Goal: Transaction & Acquisition: Purchase product/service

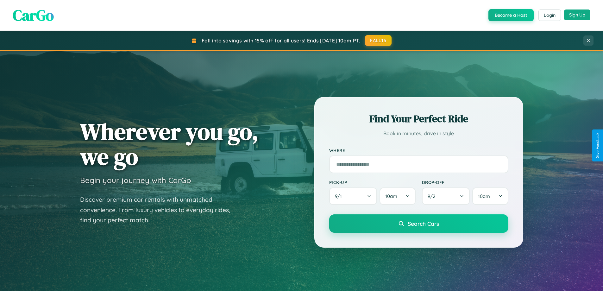
click at [577, 15] on button "Sign Up" at bounding box center [577, 14] width 26 height 11
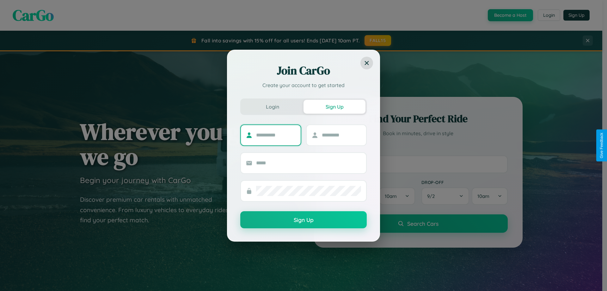
click at [276, 135] on input "text" at bounding box center [276, 135] width 40 height 10
type input "******"
click at [341, 135] on input "text" at bounding box center [342, 135] width 40 height 10
type input "*****"
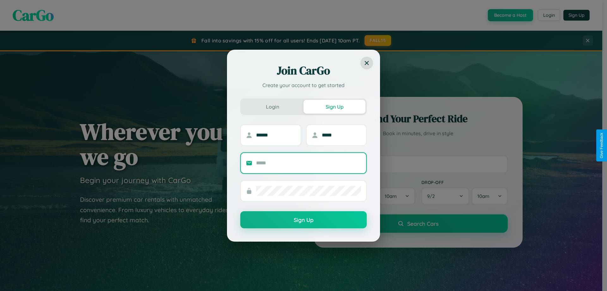
click at [309, 163] on input "text" at bounding box center [308, 163] width 105 height 10
type input "**********"
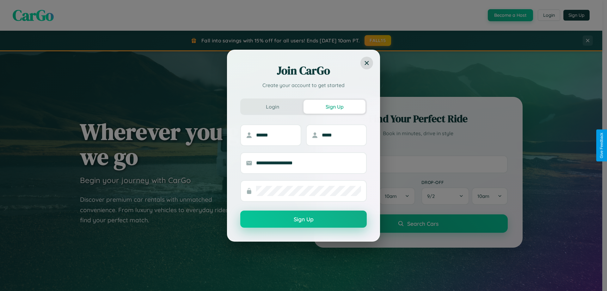
click at [304, 219] on button "Sign Up" at bounding box center [303, 218] width 127 height 17
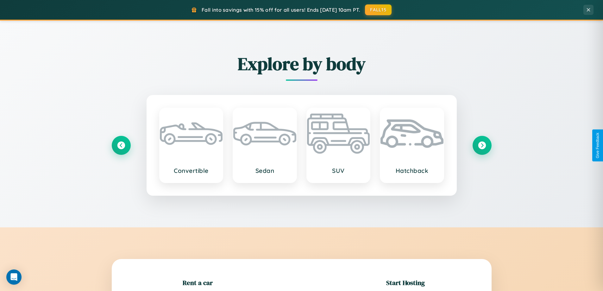
scroll to position [137, 0]
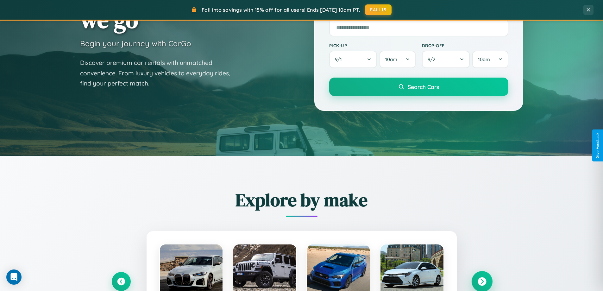
click at [482, 281] on icon at bounding box center [481, 281] width 9 height 9
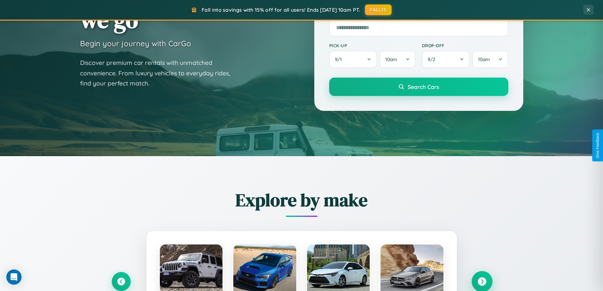
click at [482, 281] on icon at bounding box center [481, 281] width 9 height 9
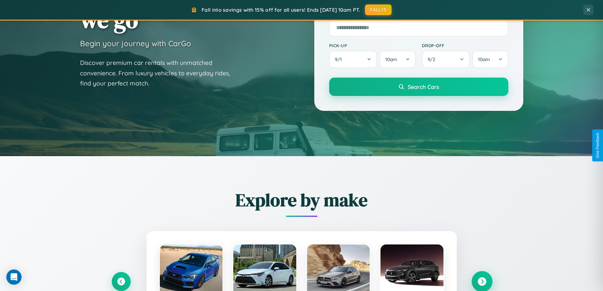
click at [482, 281] on icon at bounding box center [481, 281] width 9 height 9
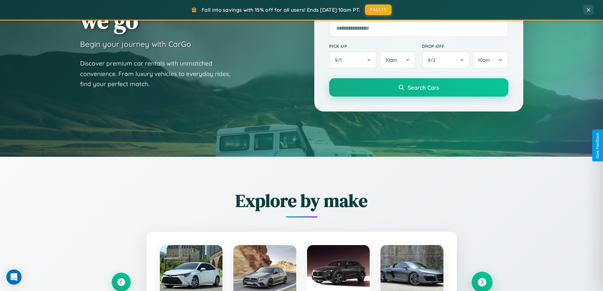
scroll to position [19, 0]
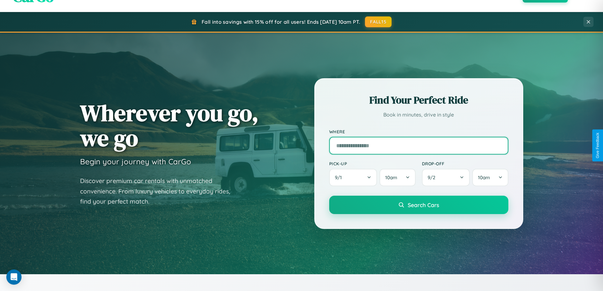
click at [418, 145] on input "text" at bounding box center [418, 146] width 179 height 18
type input "**********"
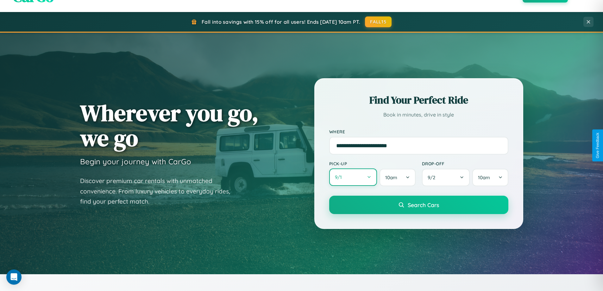
click at [353, 177] on button "9 / 1" at bounding box center [353, 176] width 48 height 17
select select "*"
select select "****"
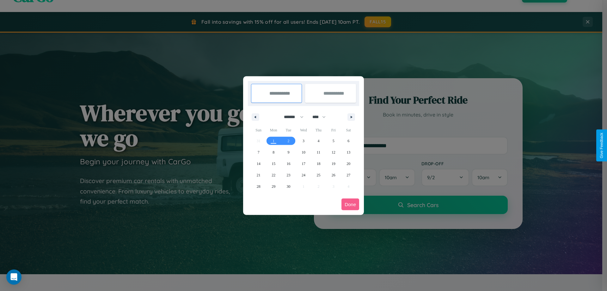
click at [291, 117] on select "******* ******** ***** ***** *** **** **** ****** ********* ******* ******** **…" at bounding box center [292, 117] width 27 height 10
select select "*"
drag, startPoint x: 322, startPoint y: 117, endPoint x: 304, endPoint y: 127, distance: 21.0
click at [322, 117] on select "**** **** **** **** **** **** **** **** **** **** **** **** **** **** **** ****…" at bounding box center [318, 117] width 19 height 10
select select "****"
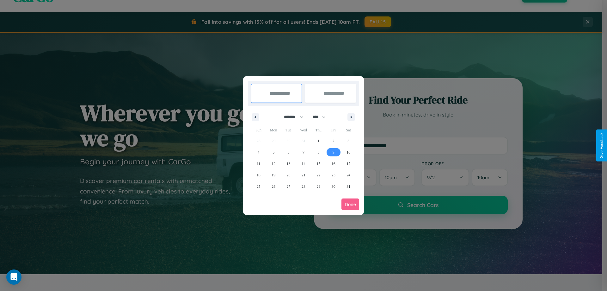
click at [333, 152] on span "9" at bounding box center [334, 151] width 2 height 11
type input "**********"
click at [333, 163] on span "16" at bounding box center [334, 163] width 4 height 11
type input "**********"
click at [351, 204] on button "Done" at bounding box center [351, 204] width 18 height 12
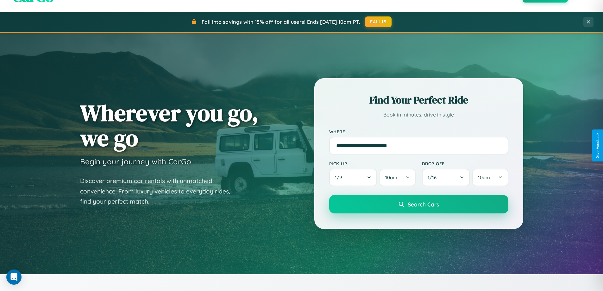
click at [418, 204] on span "Search Cars" at bounding box center [422, 204] width 31 height 7
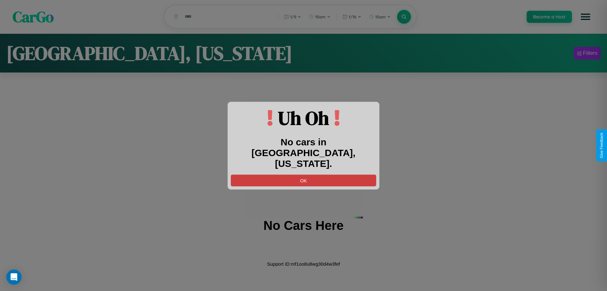
click at [304, 175] on button "OK" at bounding box center [304, 180] width 146 height 12
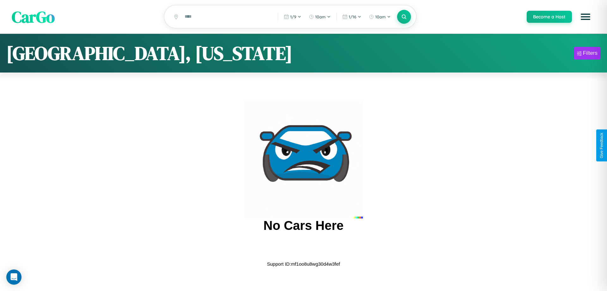
click at [33, 17] on span "CarGo" at bounding box center [33, 17] width 43 height 22
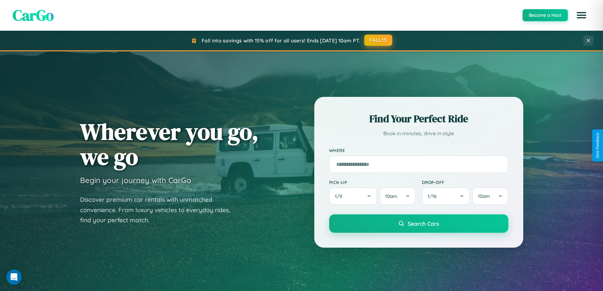
click at [378, 40] on button "FALL15" at bounding box center [378, 39] width 28 height 11
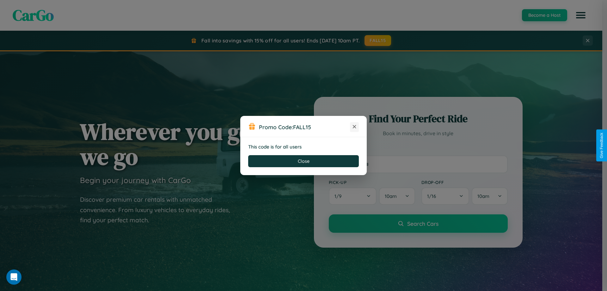
click at [355, 127] on icon at bounding box center [354, 126] width 6 height 6
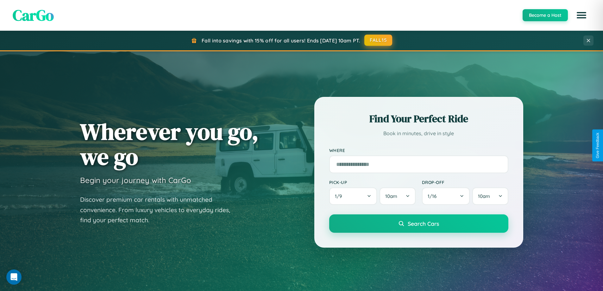
click at [378, 40] on button "FALL15" at bounding box center [378, 39] width 28 height 11
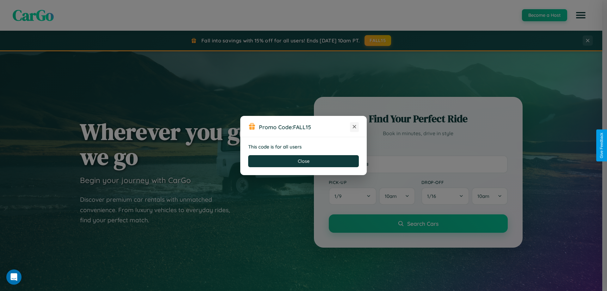
click at [355, 127] on icon at bounding box center [354, 126] width 6 height 6
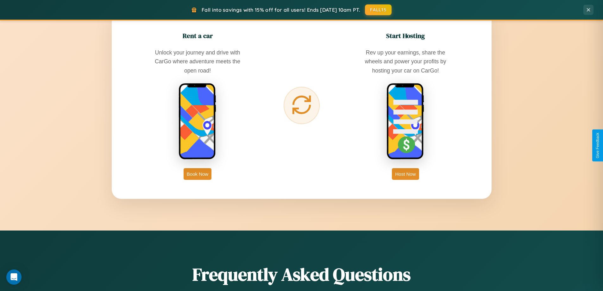
scroll to position [1017, 0]
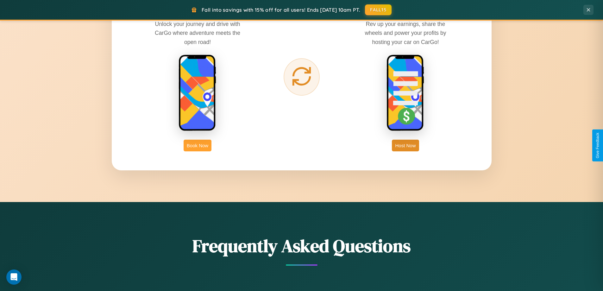
click at [197, 145] on button "Book Now" at bounding box center [197, 146] width 28 height 12
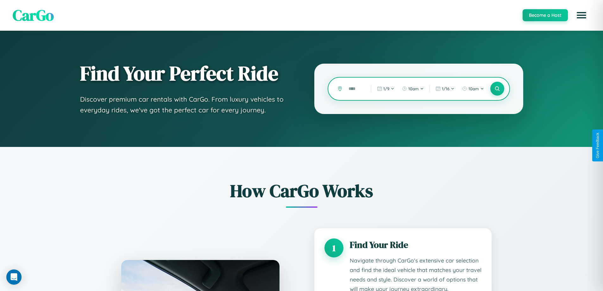
click at [355, 89] on input "text" at bounding box center [354, 88] width 19 height 11
type input "******"
click at [497, 89] on icon at bounding box center [497, 89] width 6 height 6
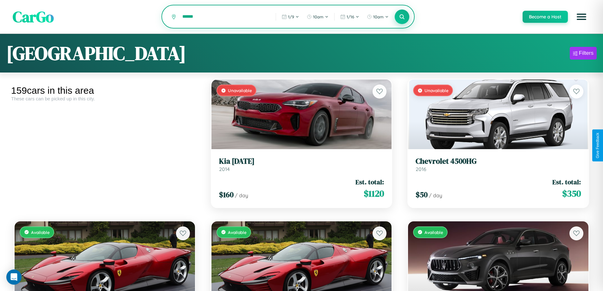
type input "******"
click at [401, 17] on icon at bounding box center [402, 17] width 6 height 6
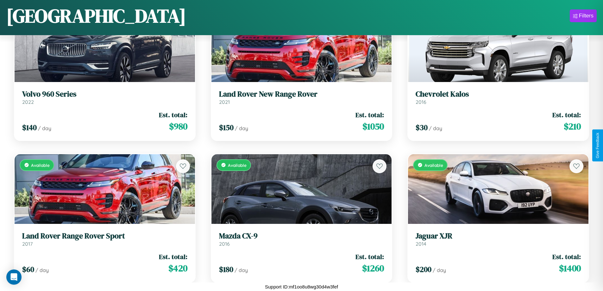
scroll to position [4197, 0]
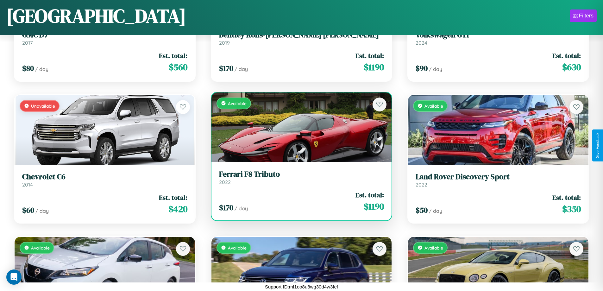
click at [299, 127] on div "Available" at bounding box center [301, 127] width 180 height 70
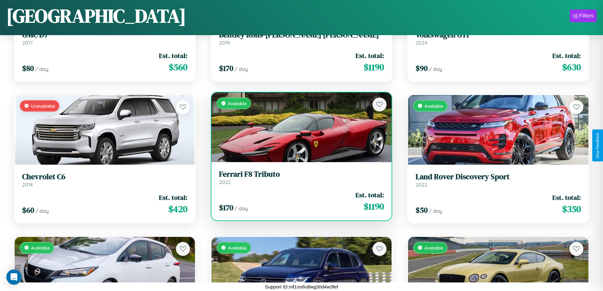
click at [299, 127] on div "Available" at bounding box center [301, 127] width 180 height 70
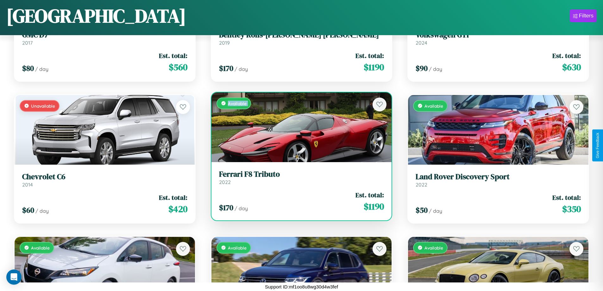
click at [299, 127] on div "Available" at bounding box center [301, 127] width 180 height 70
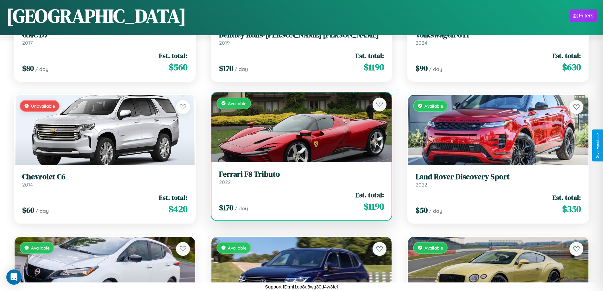
click at [299, 127] on div "Available" at bounding box center [301, 127] width 180 height 70
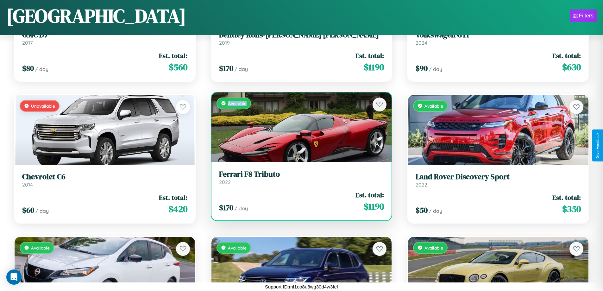
click at [299, 127] on div "Available" at bounding box center [301, 127] width 180 height 70
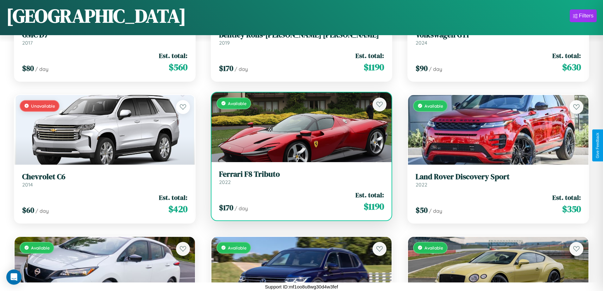
click at [299, 177] on h3 "Ferrari F8 Tributo" at bounding box center [301, 174] width 165 height 9
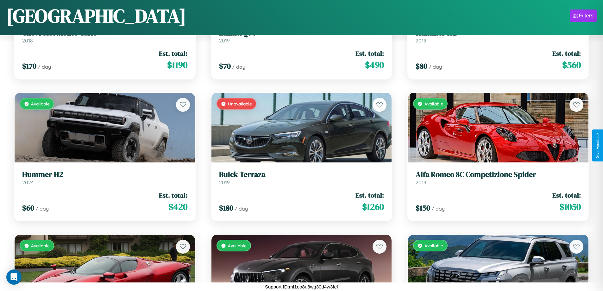
scroll to position [2497, 0]
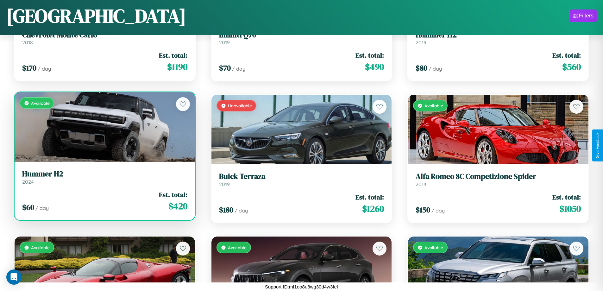
click at [104, 177] on h3 "Hummer H2" at bounding box center [104, 173] width 165 height 9
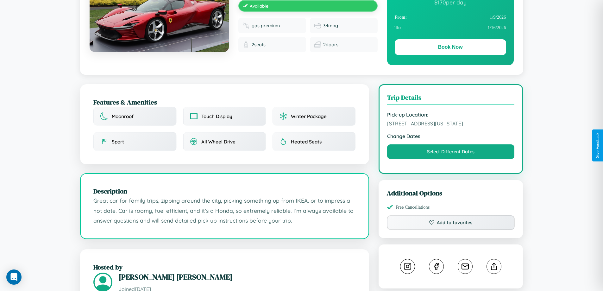
scroll to position [65, 0]
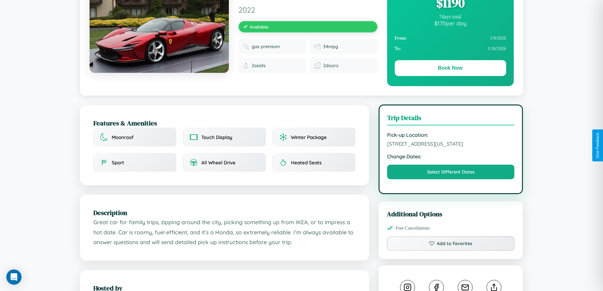
click at [451, 145] on span "6191 First Street Dallas Texas United States 99772" at bounding box center [450, 143] width 127 height 6
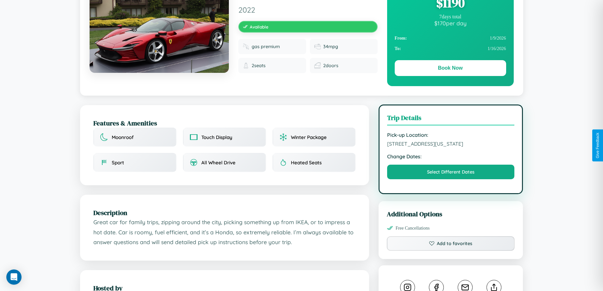
click at [451, 145] on span "6191 First Street Dallas Texas United States 99772" at bounding box center [450, 143] width 127 height 6
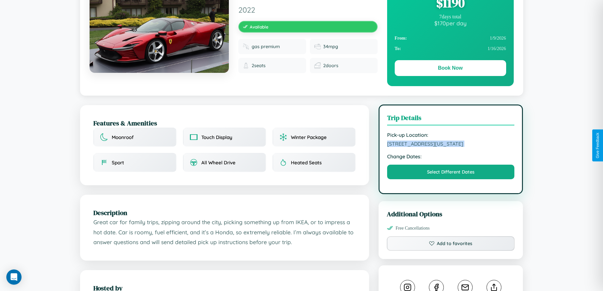
click at [451, 145] on span "6191 First Street Dallas Texas United States 99772" at bounding box center [450, 143] width 127 height 6
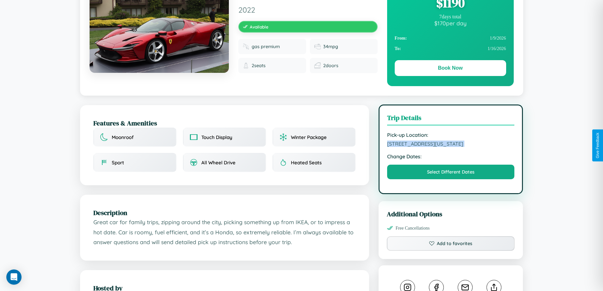
click at [451, 145] on span "6191 First Street Dallas Texas United States 99772" at bounding box center [450, 143] width 127 height 6
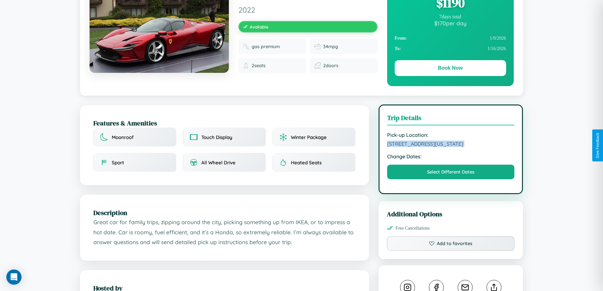
click at [451, 145] on span "6191 First Street Dallas Texas United States 99772" at bounding box center [450, 143] width 127 height 6
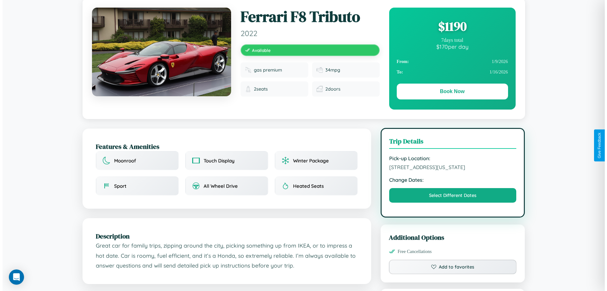
scroll to position [0, 0]
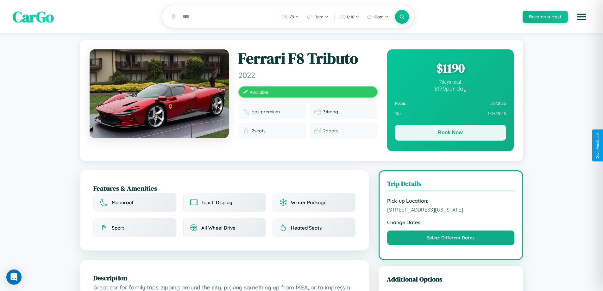
click at [450, 134] on button "Book Now" at bounding box center [450, 133] width 111 height 16
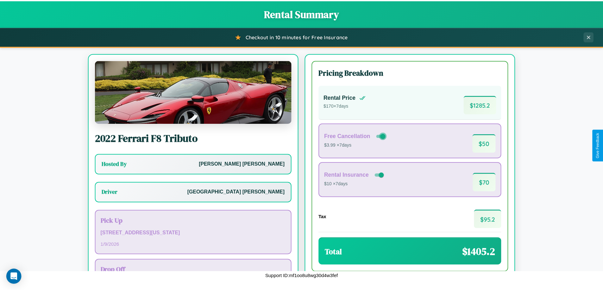
scroll to position [46, 0]
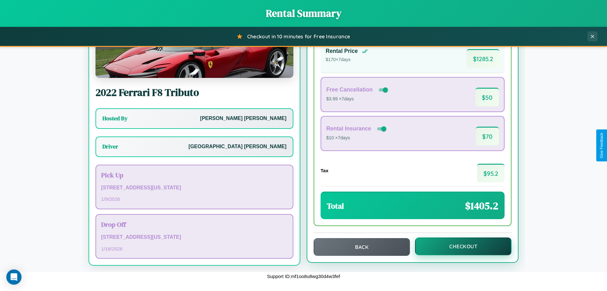
click at [459, 246] on button "Checkout" at bounding box center [463, 246] width 96 height 18
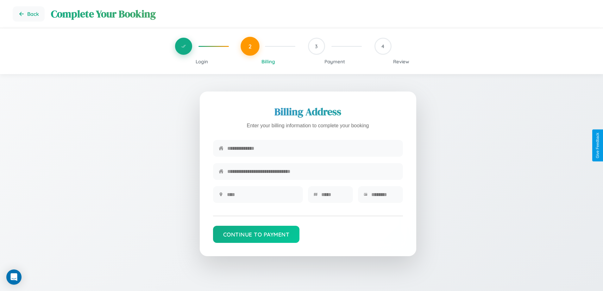
click at [312, 149] on input "text" at bounding box center [312, 148] width 170 height 16
type input "**********"
click at [262, 196] on input "text" at bounding box center [262, 195] width 70 height 16
type input "********"
click at [334, 196] on input "text" at bounding box center [334, 195] width 26 height 16
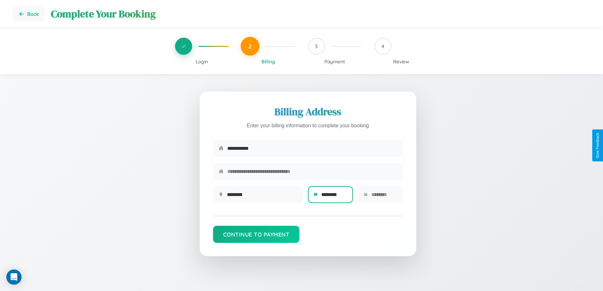
type input "********"
click at [384, 196] on input "text" at bounding box center [384, 195] width 26 height 16
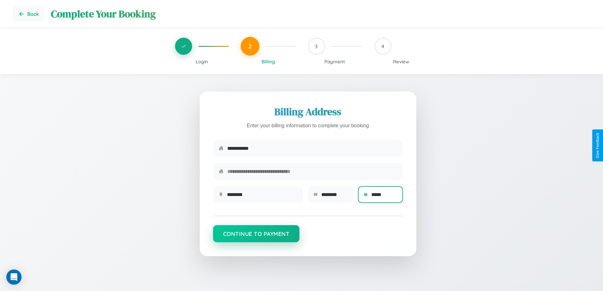
type input "*****"
click at [256, 236] on button "Continue to Payment" at bounding box center [256, 233] width 87 height 17
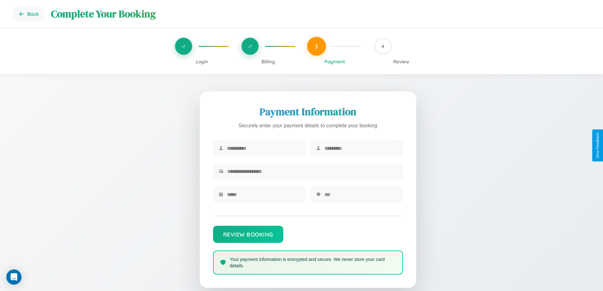
click at [263, 148] on input "text" at bounding box center [263, 148] width 73 height 16
type input "*******"
click at [360, 148] on input "text" at bounding box center [360, 148] width 73 height 16
type input "*********"
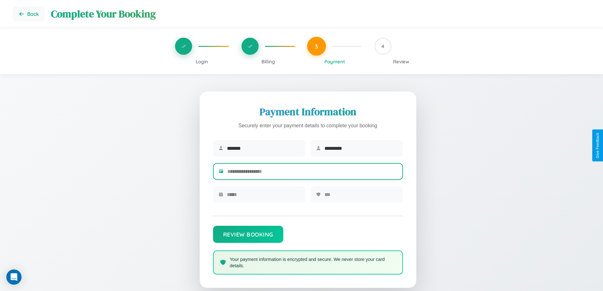
click at [312, 172] on input "text" at bounding box center [312, 172] width 170 height 16
type input "**********"
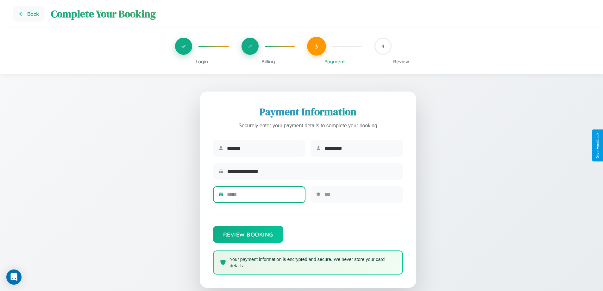
click at [263, 196] on input "text" at bounding box center [263, 195] width 73 height 16
type input "*****"
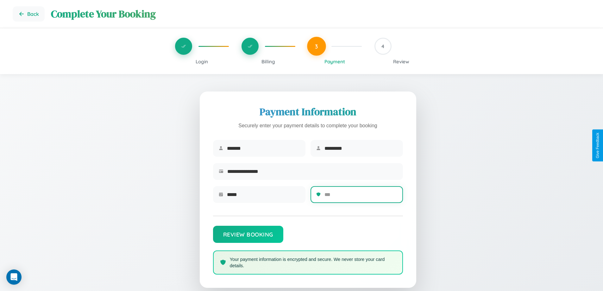
click at [360, 196] on input "text" at bounding box center [360, 195] width 73 height 16
type input "***"
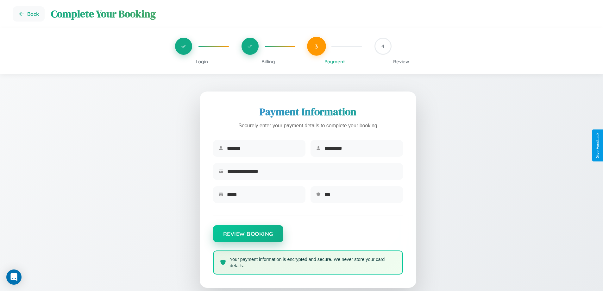
click at [248, 237] on button "Review Booking" at bounding box center [248, 233] width 70 height 17
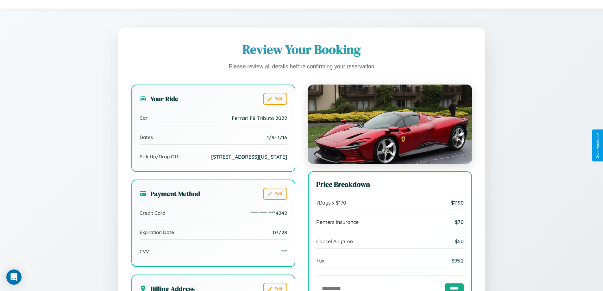
scroll to position [194, 0]
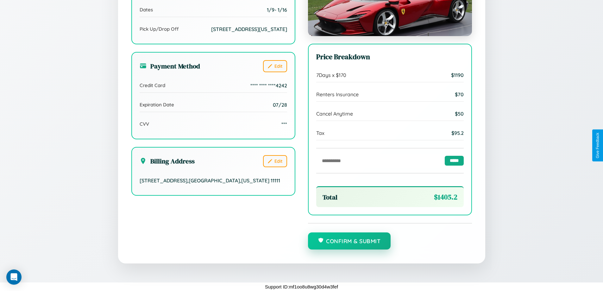
click at [349, 241] on button "Confirm & Submit" at bounding box center [349, 240] width 83 height 17
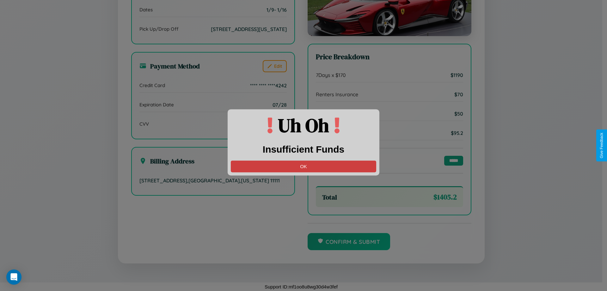
click at [304, 166] on button "OK" at bounding box center [304, 166] width 146 height 12
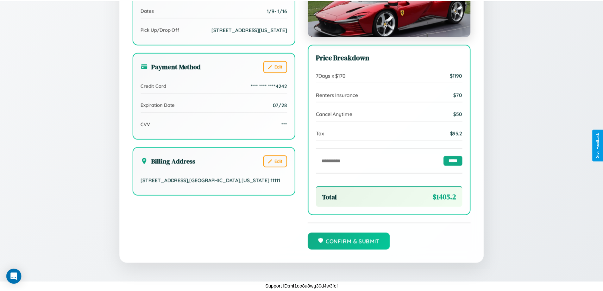
scroll to position [0, 0]
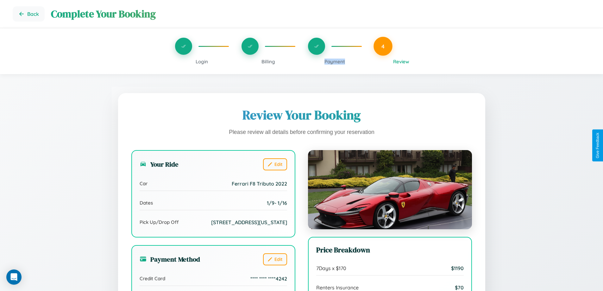
click at [334, 61] on span "Payment" at bounding box center [334, 62] width 21 height 6
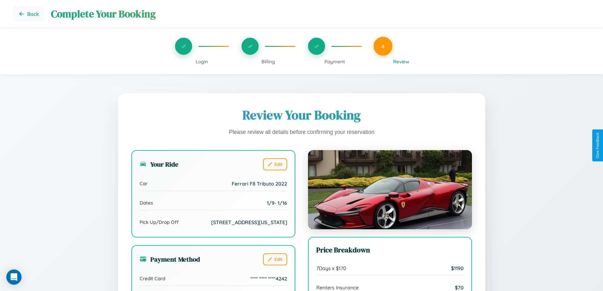
click at [334, 61] on span "Payment" at bounding box center [334, 62] width 21 height 6
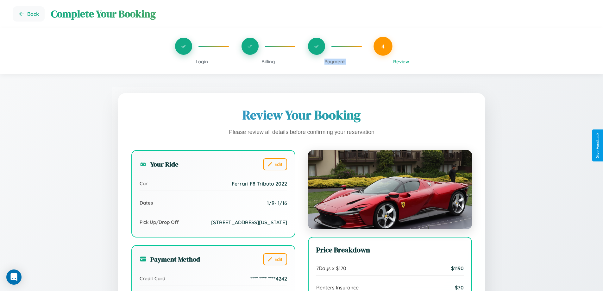
click at [334, 61] on span "Payment" at bounding box center [334, 62] width 21 height 6
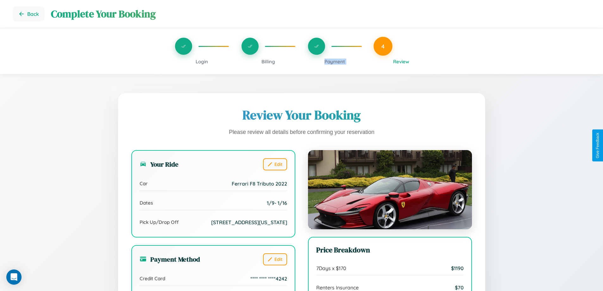
click at [334, 61] on span "Payment" at bounding box center [334, 62] width 21 height 6
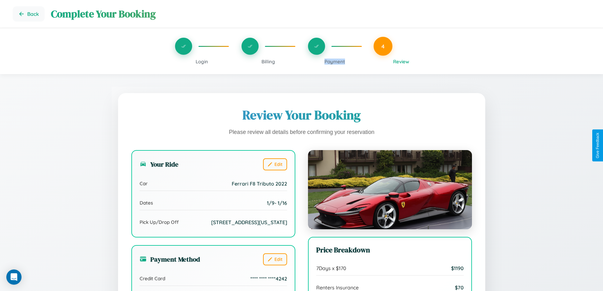
click at [334, 61] on span "Payment" at bounding box center [334, 62] width 21 height 6
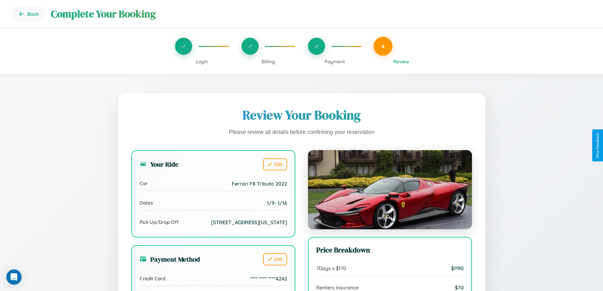
scroll to position [76, 0]
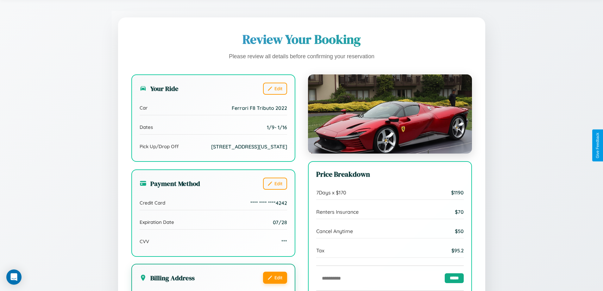
click at [275, 283] on button "Edit" at bounding box center [275, 277] width 24 height 12
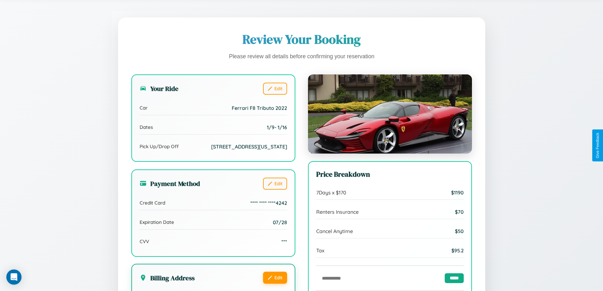
click at [275, 283] on button "Edit" at bounding box center [275, 277] width 24 height 12
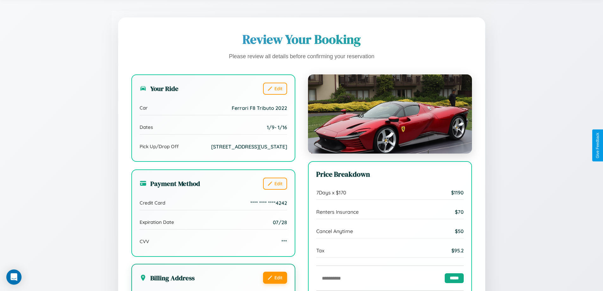
click at [275, 283] on button "Edit" at bounding box center [275, 277] width 24 height 12
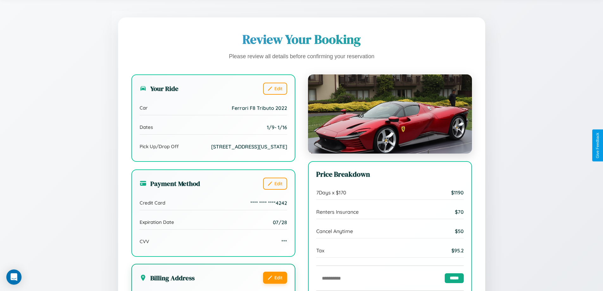
click at [275, 283] on button "Edit" at bounding box center [275, 277] width 24 height 12
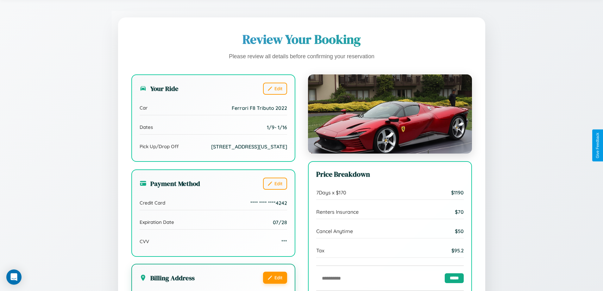
click at [275, 283] on button "Edit" at bounding box center [275, 277] width 24 height 12
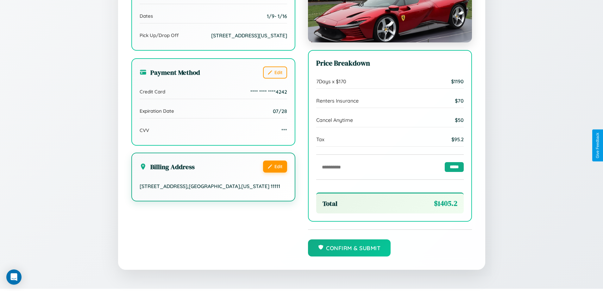
scroll to position [194, 0]
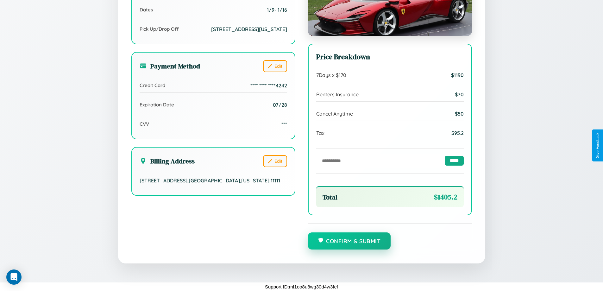
click at [349, 241] on button "Confirm & Submit" at bounding box center [349, 240] width 83 height 17
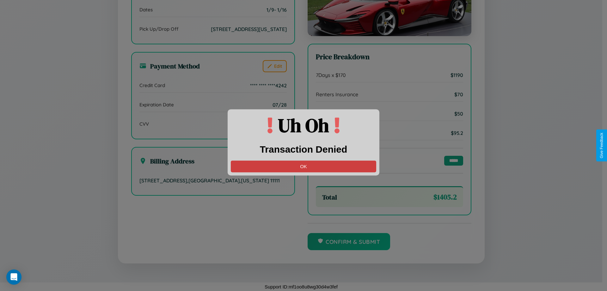
click at [304, 166] on button "OK" at bounding box center [304, 166] width 146 height 12
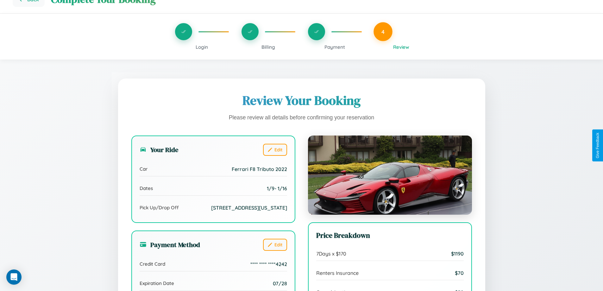
scroll to position [0, 0]
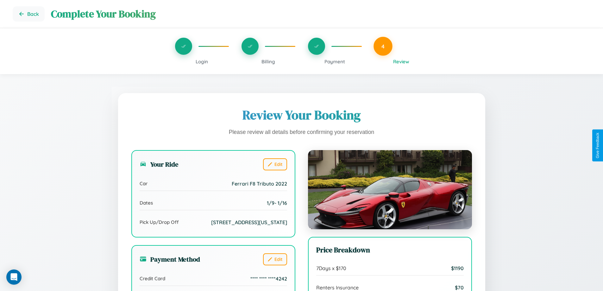
click at [268, 61] on span "Billing" at bounding box center [268, 62] width 14 height 6
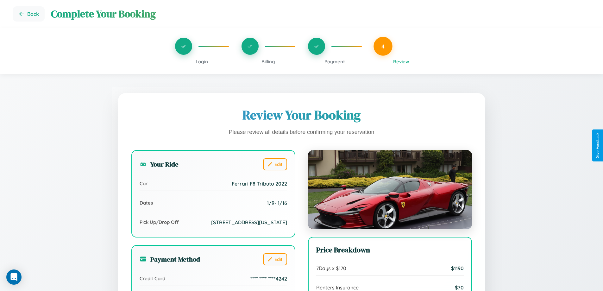
click at [268, 61] on span "Billing" at bounding box center [268, 62] width 14 height 6
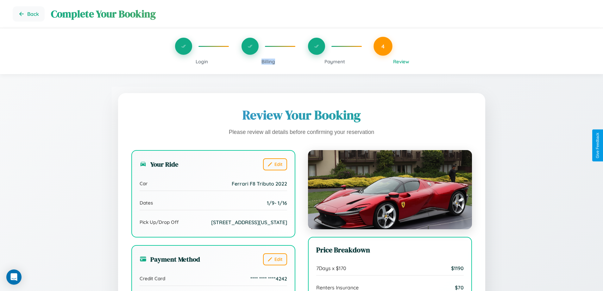
click at [268, 61] on span "Billing" at bounding box center [268, 62] width 14 height 6
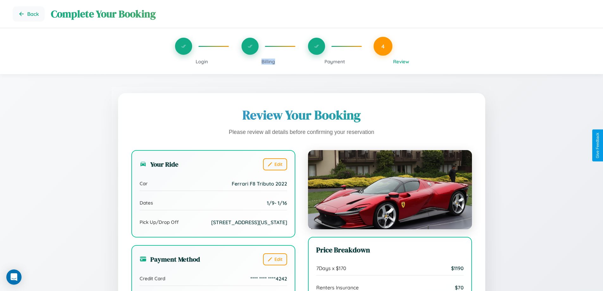
click at [268, 61] on span "Billing" at bounding box center [268, 62] width 14 height 6
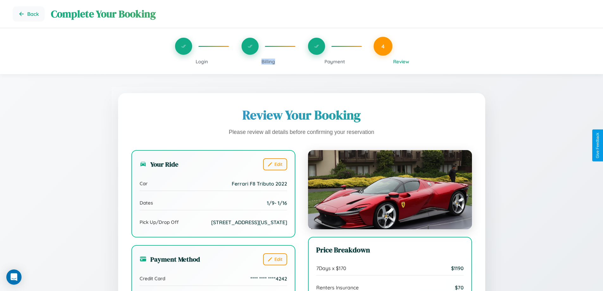
click at [268, 61] on span "Billing" at bounding box center [268, 62] width 14 height 6
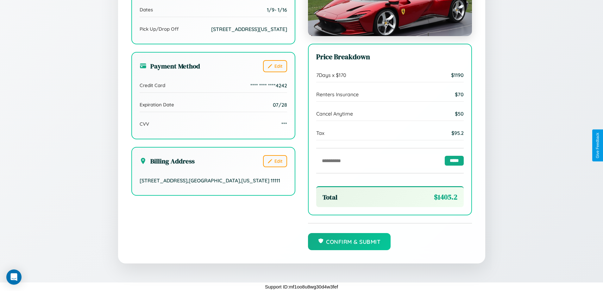
scroll to position [194, 0]
click at [349, 241] on button "Confirm & Submit" at bounding box center [349, 240] width 83 height 17
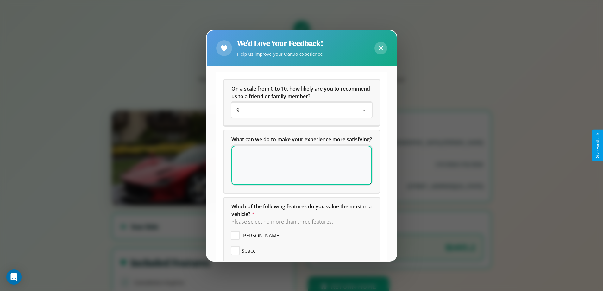
click at [299, 125] on div "On a scale from 0 to 10, how likely are you to recommend us to a friend or fami…" at bounding box center [302, 103] width 156 height 46
click at [380, 48] on icon at bounding box center [380, 48] width 4 height 4
